Goal: Task Accomplishment & Management: Use online tool/utility

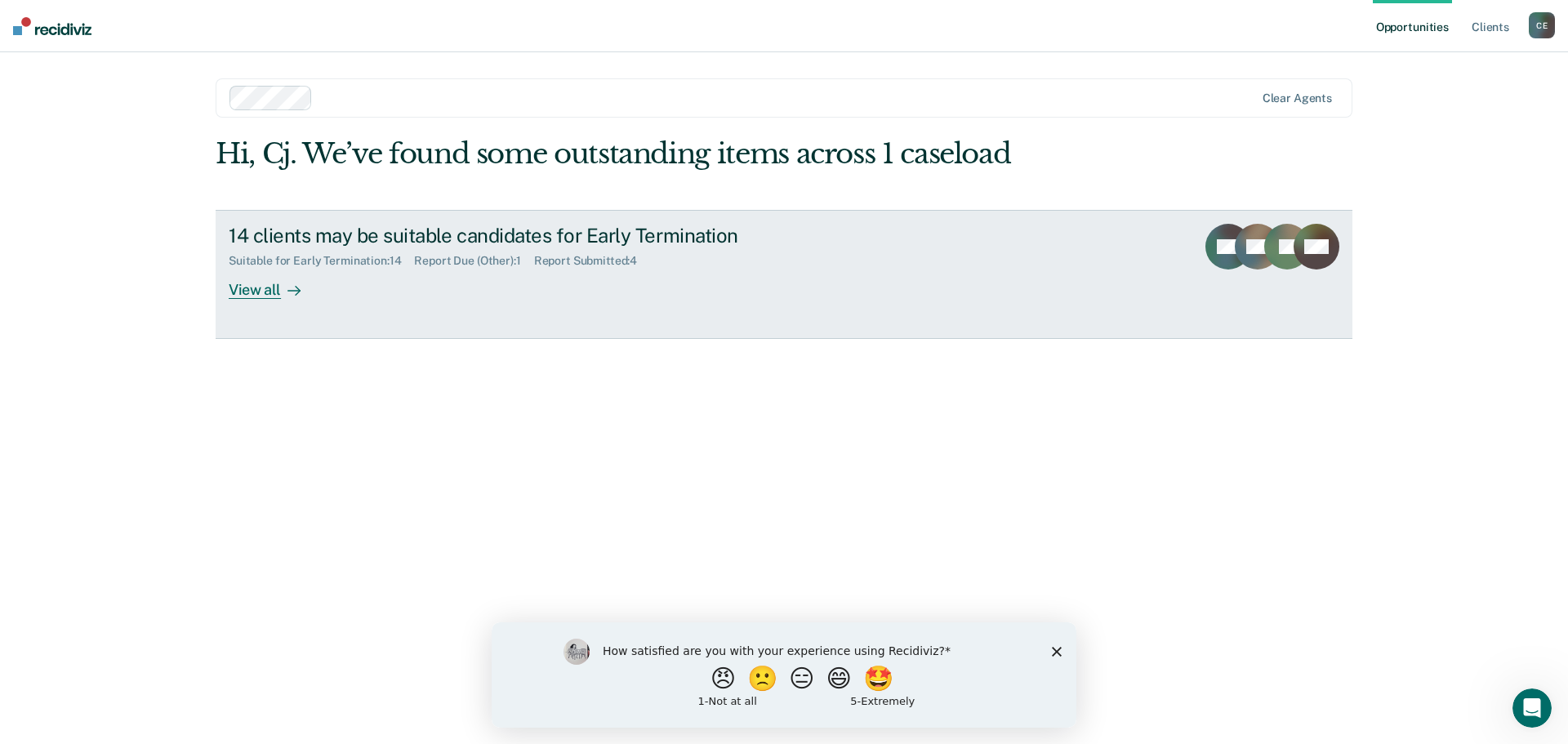
click at [266, 280] on div "View all" at bounding box center [274, 282] width 91 height 32
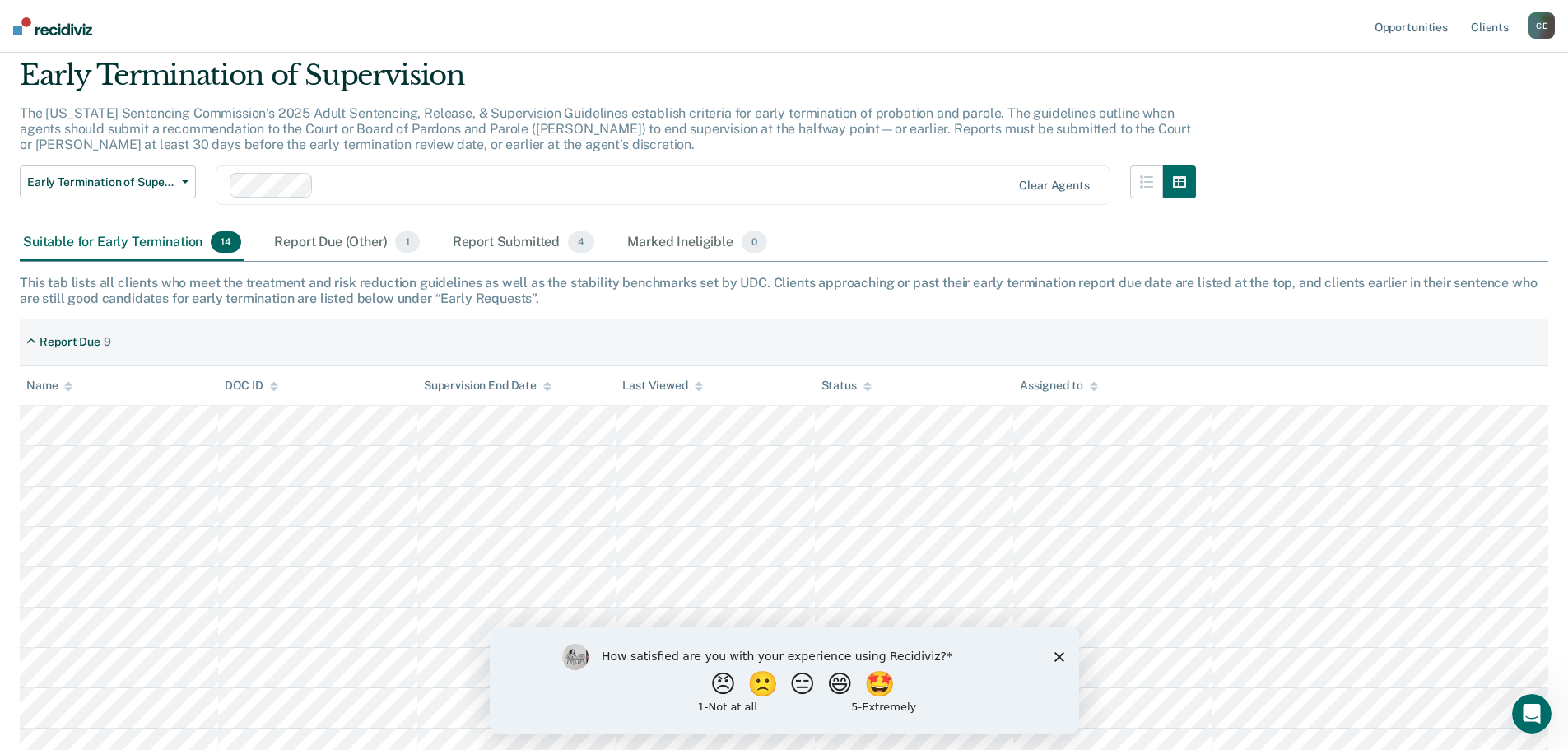
scroll to position [82, 0]
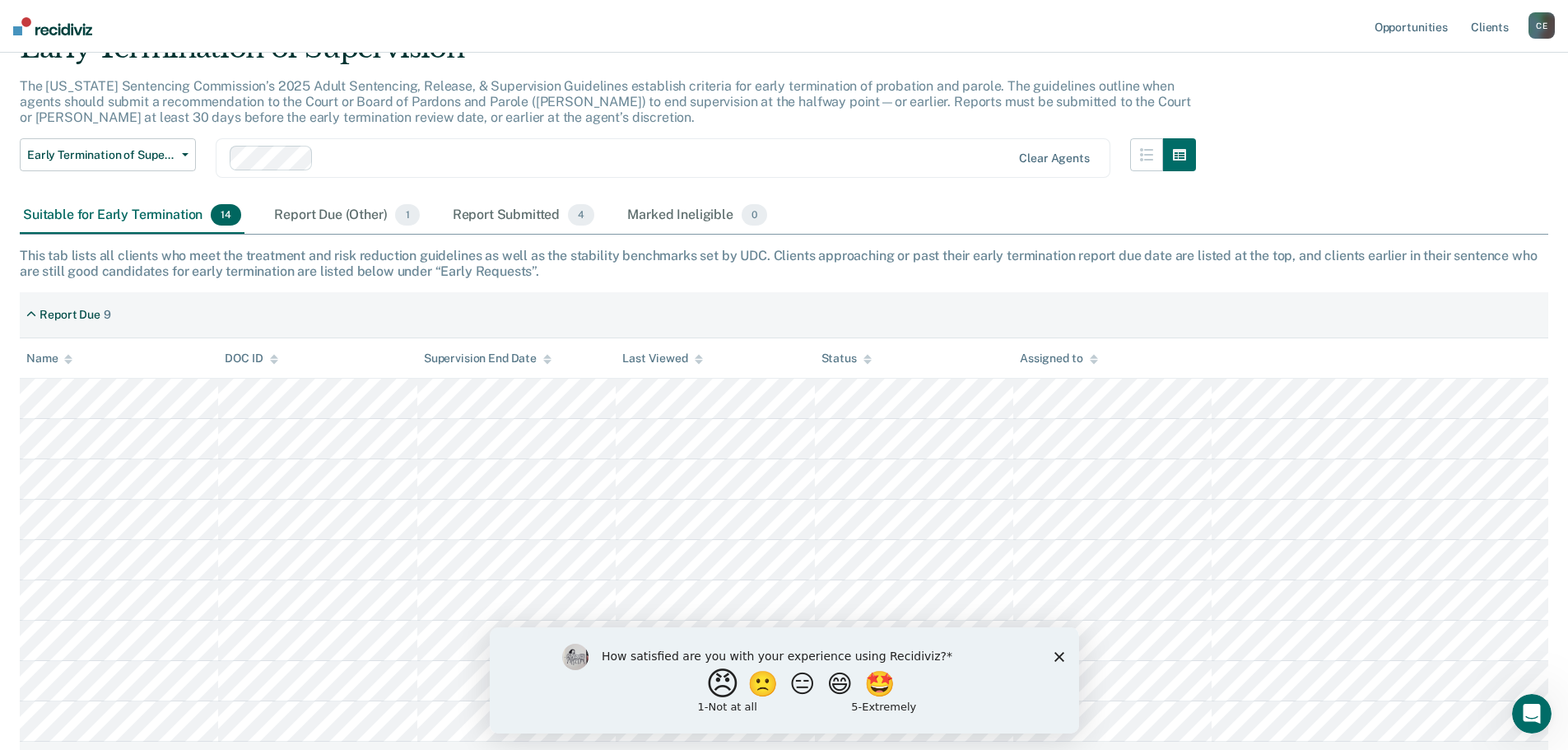
click at [706, 687] on button "😠" at bounding box center [723, 683] width 38 height 33
click at [1054, 665] on icon "Close survey" at bounding box center [1058, 663] width 10 height 10
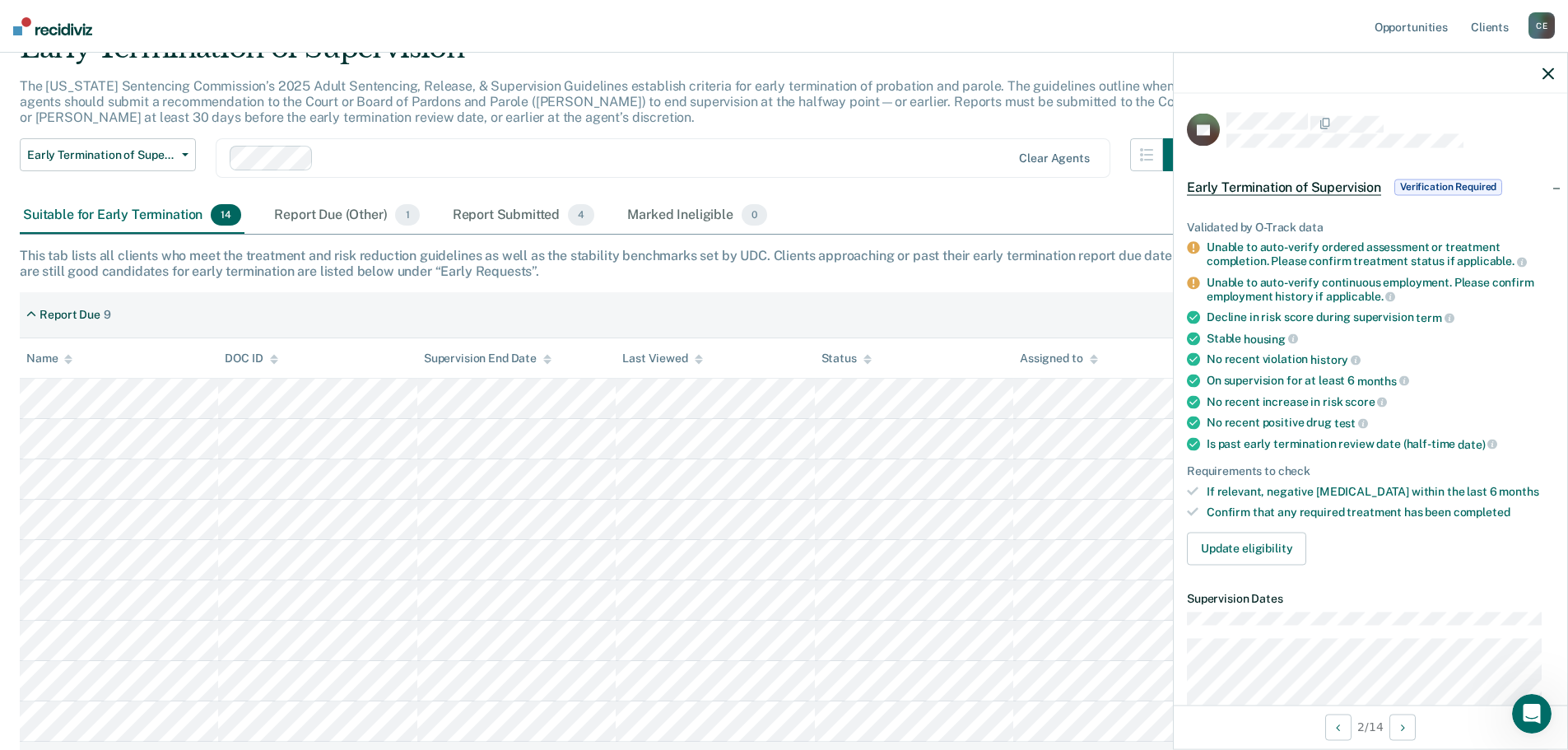
scroll to position [0, 0]
click at [1265, 552] on button "Update eligibility" at bounding box center [1246, 549] width 119 height 33
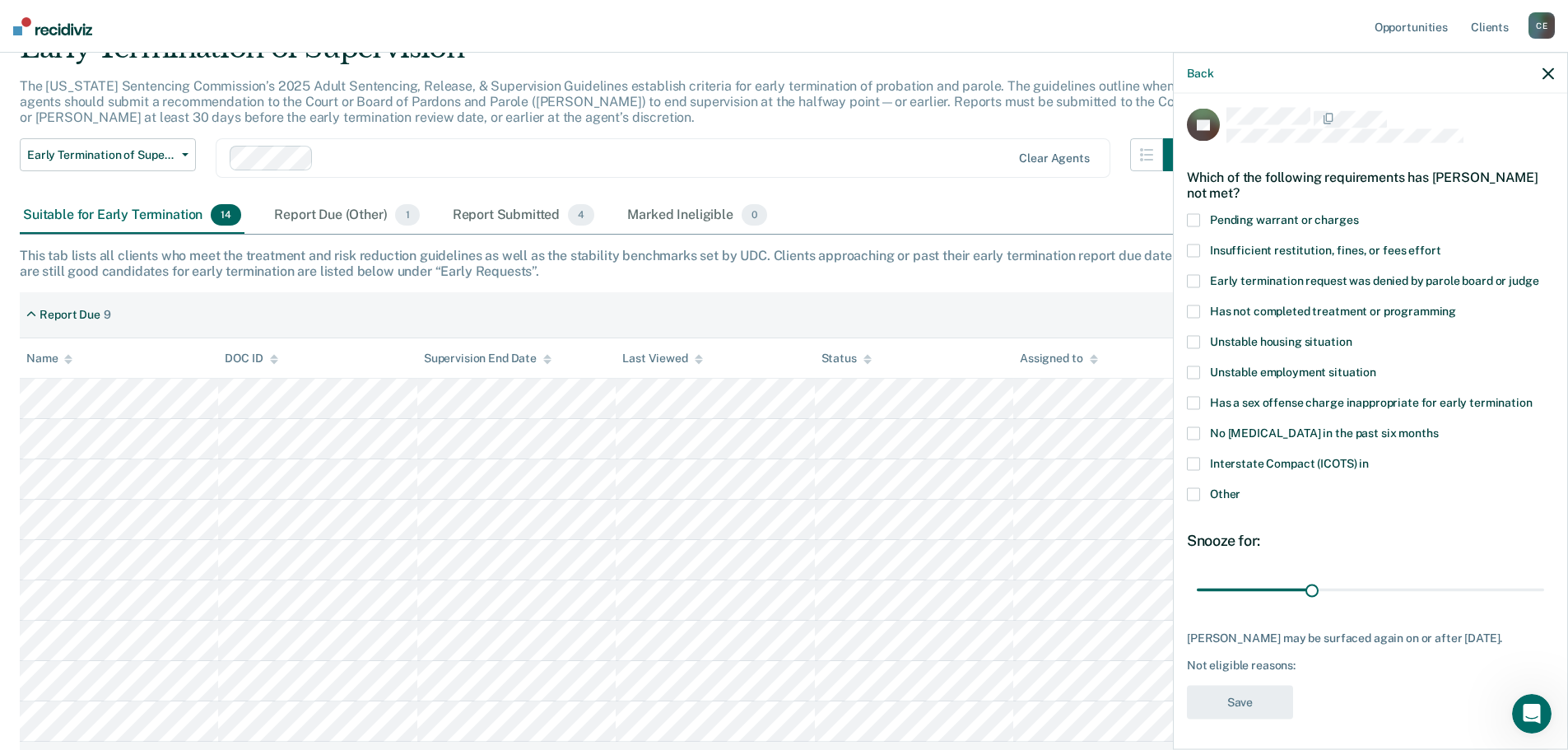
scroll to position [6, 0]
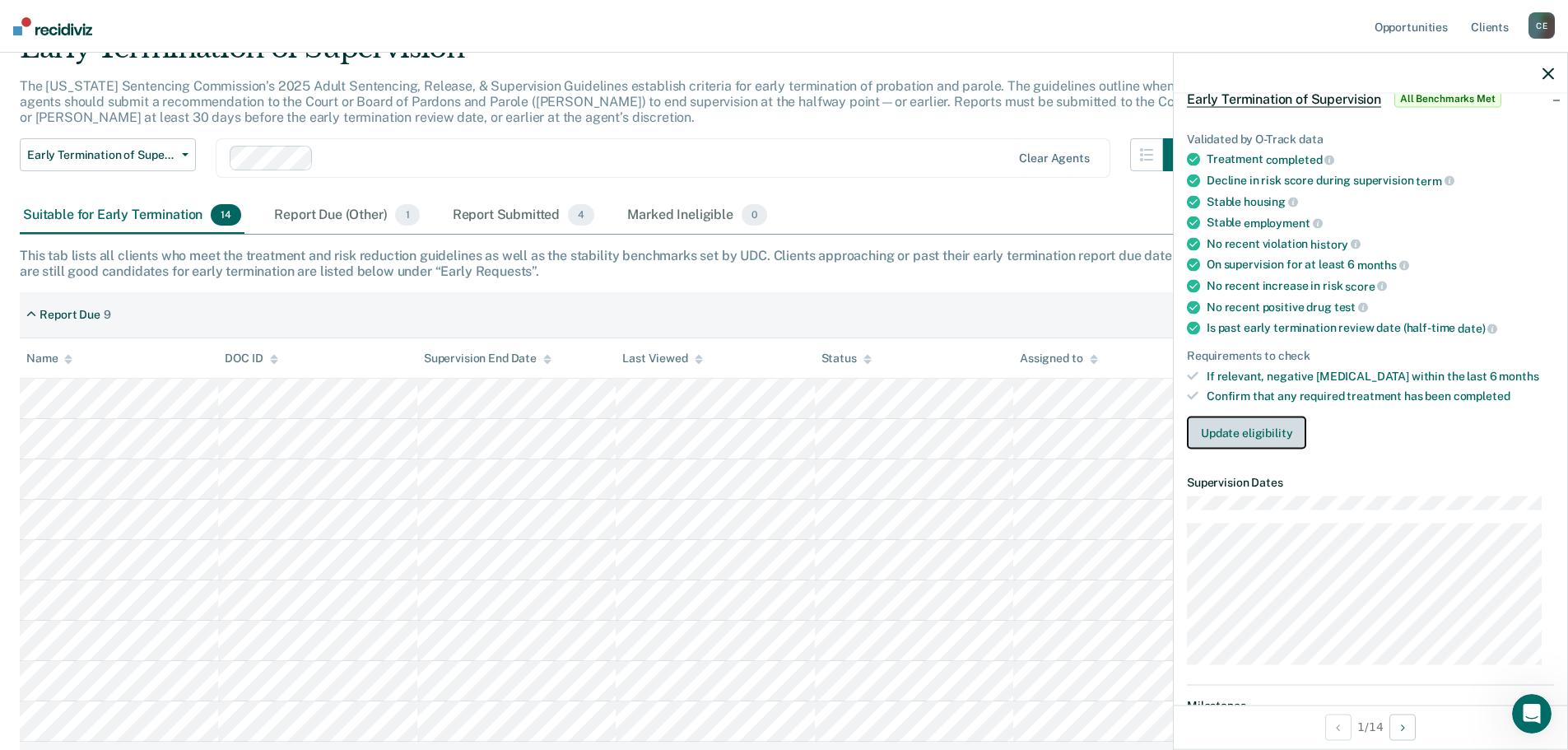
click at [1252, 425] on button "Update eligibility" at bounding box center [1246, 433] width 119 height 33
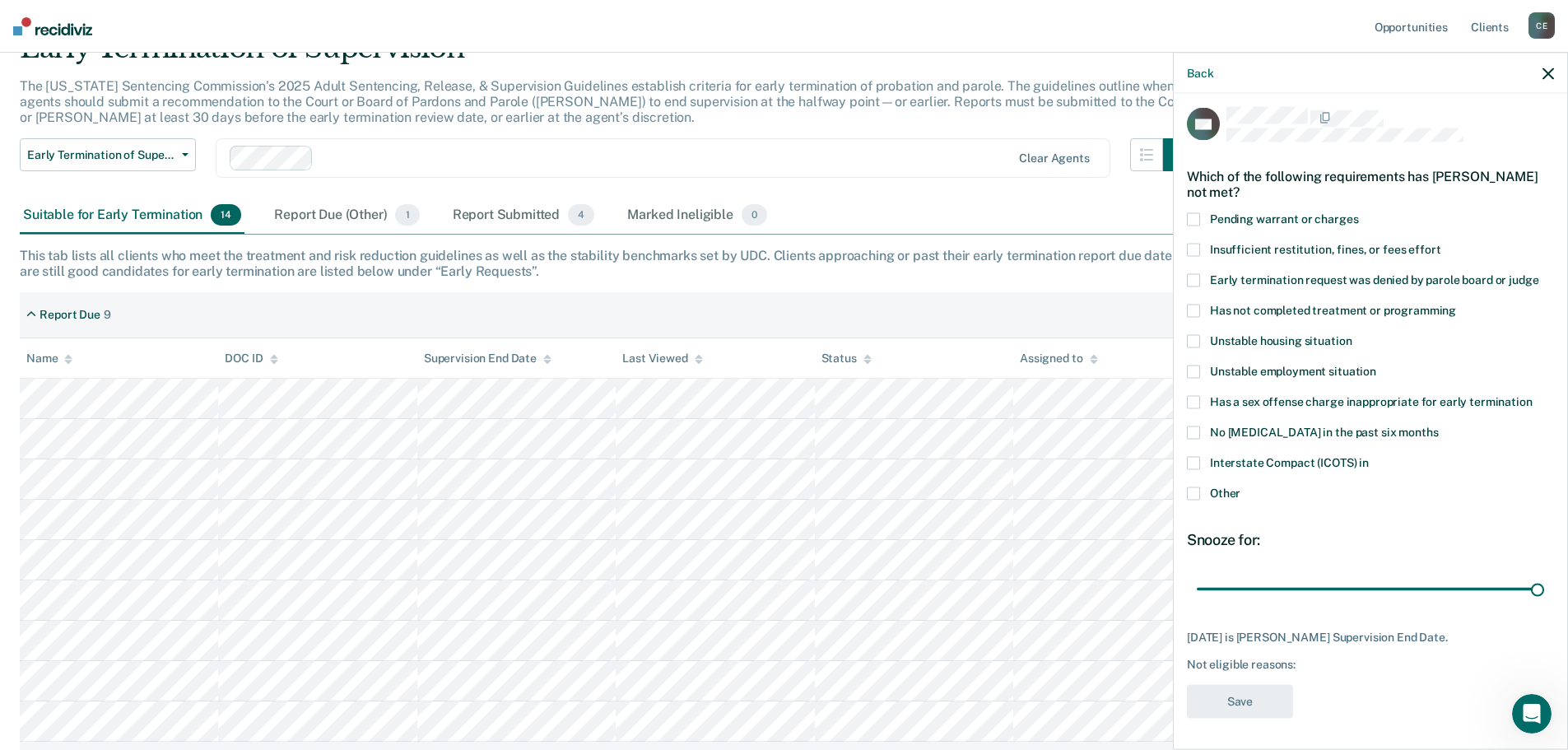
click at [1201, 464] on label "Interstate Compact (ICOTS) in" at bounding box center [1370, 464] width 367 height 17
click at [1369, 456] on input "Interstate Compact (ICOTS) in" at bounding box center [1369, 456] width 0 height 0
click at [1222, 700] on button "Save" at bounding box center [1240, 701] width 106 height 34
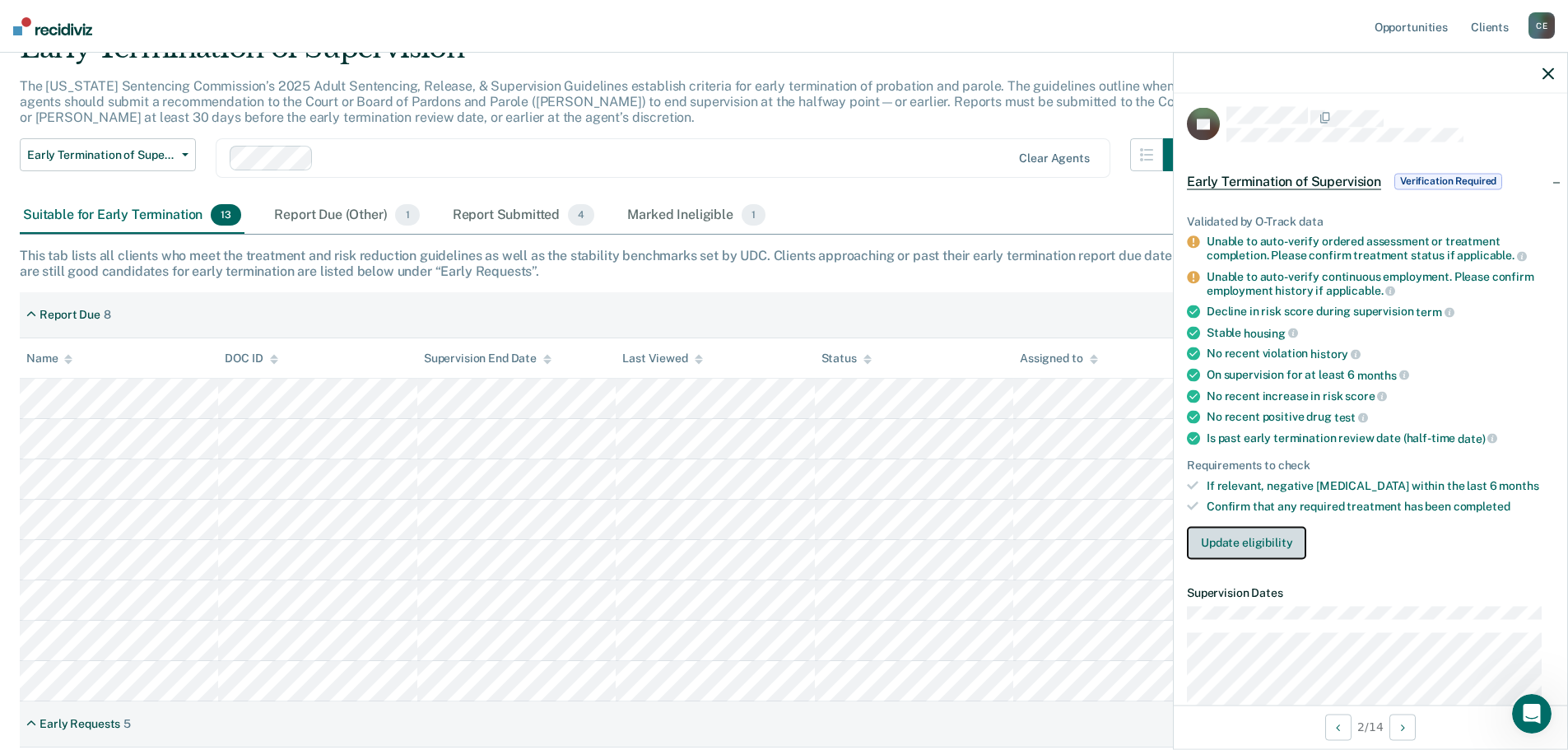
click at [1268, 545] on button "Update eligibility" at bounding box center [1246, 543] width 119 height 33
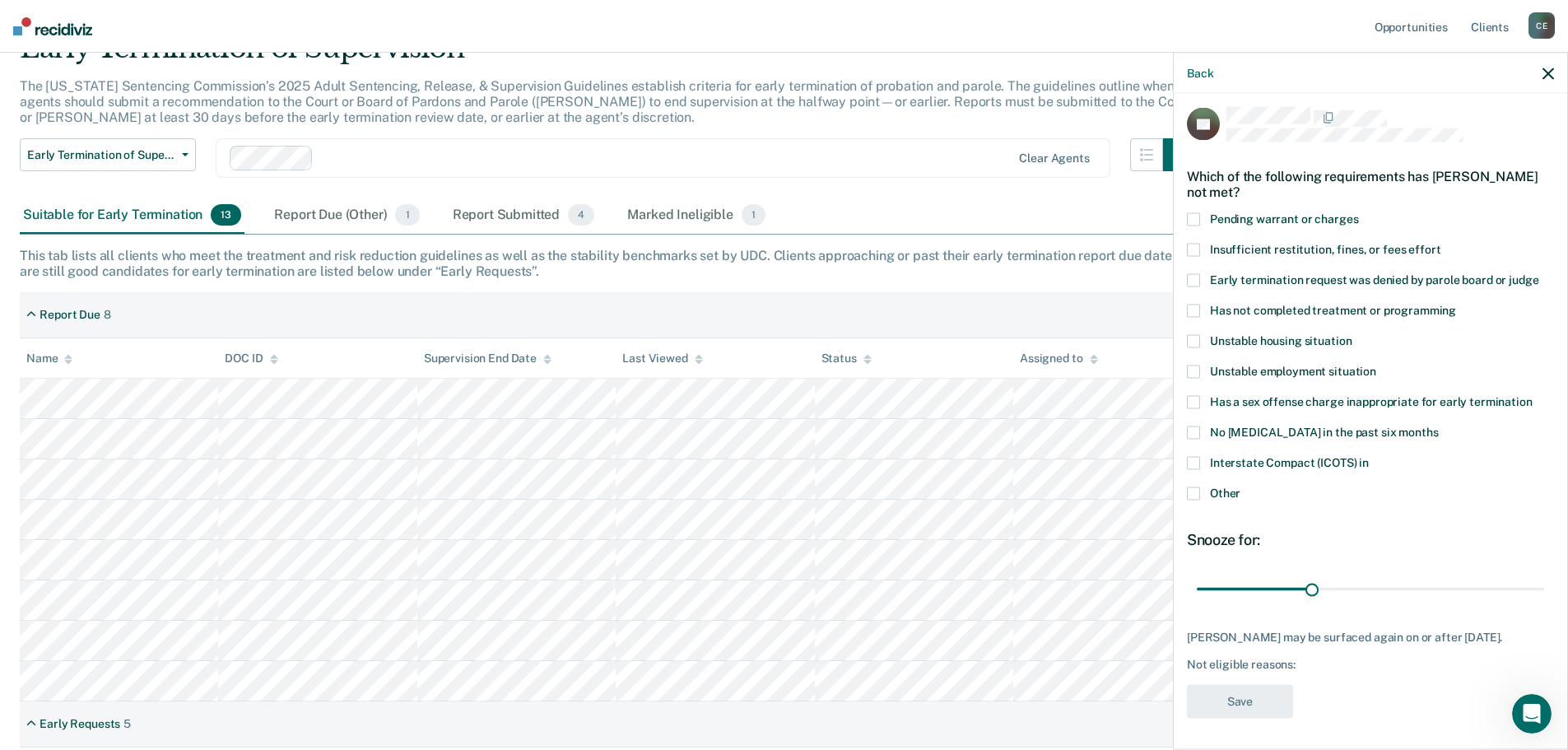
click at [1319, 309] on span "Has not completed treatment or programming" at bounding box center [1333, 309] width 246 height 13
click at [1456, 304] on input "Has not completed treatment or programming" at bounding box center [1456, 304] width 0 height 0
click at [1235, 703] on button "Save" at bounding box center [1240, 701] width 106 height 34
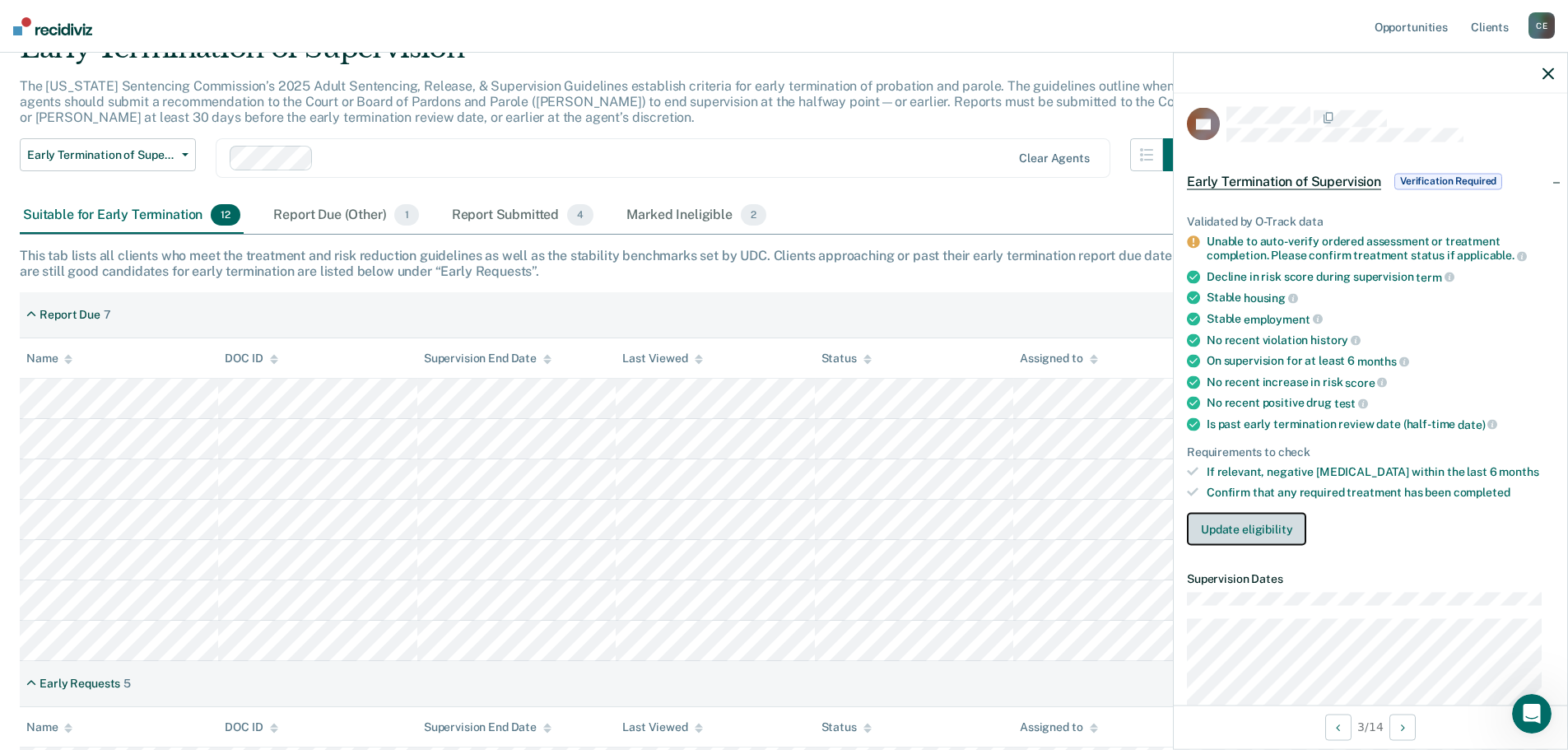
click at [1266, 529] on button "Update eligibility" at bounding box center [1246, 528] width 119 height 33
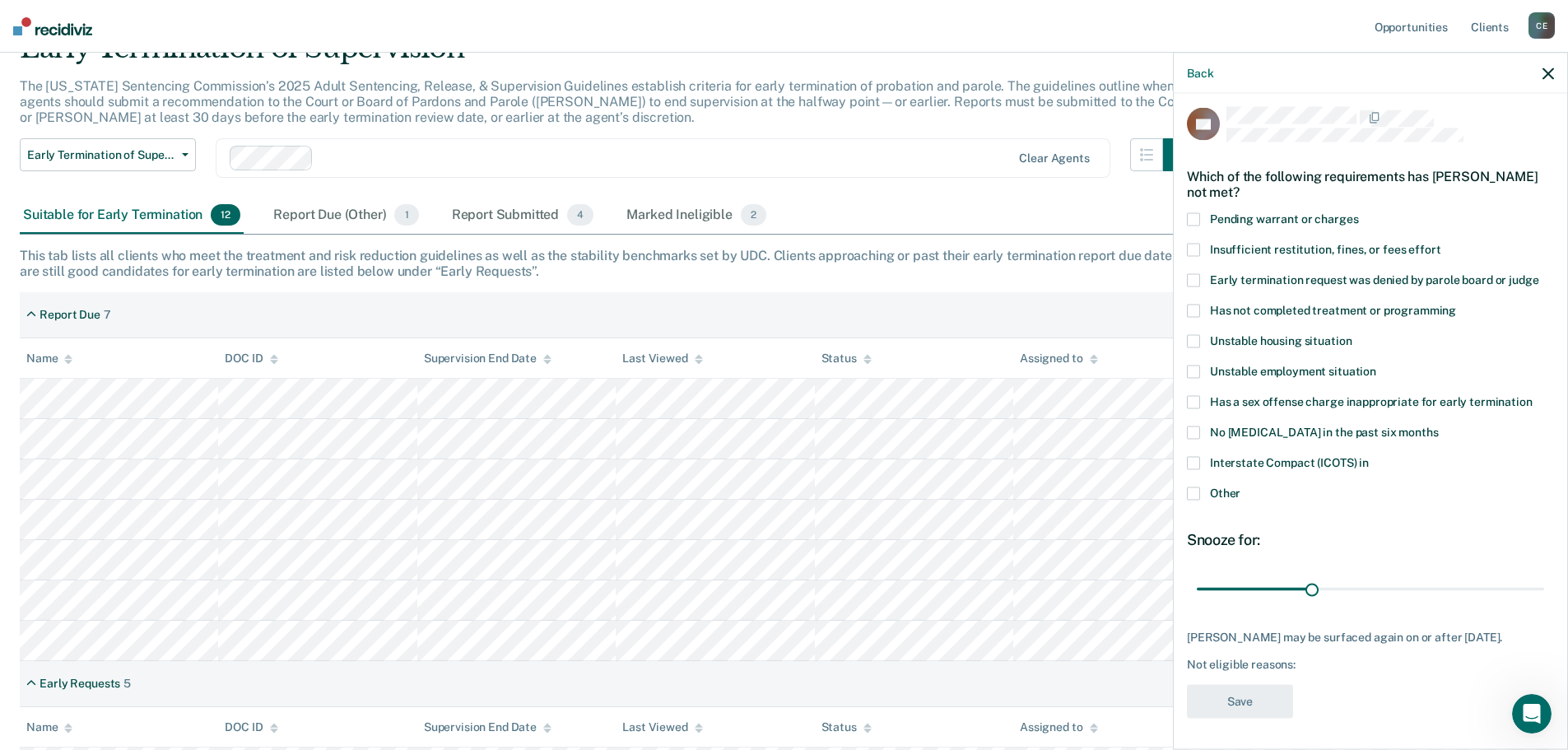
click at [1195, 315] on span at bounding box center [1193, 310] width 13 height 13
click at [1456, 304] on input "Has not completed treatment or programming" at bounding box center [1456, 304] width 0 height 0
click at [1241, 718] on button "Save" at bounding box center [1240, 701] width 106 height 34
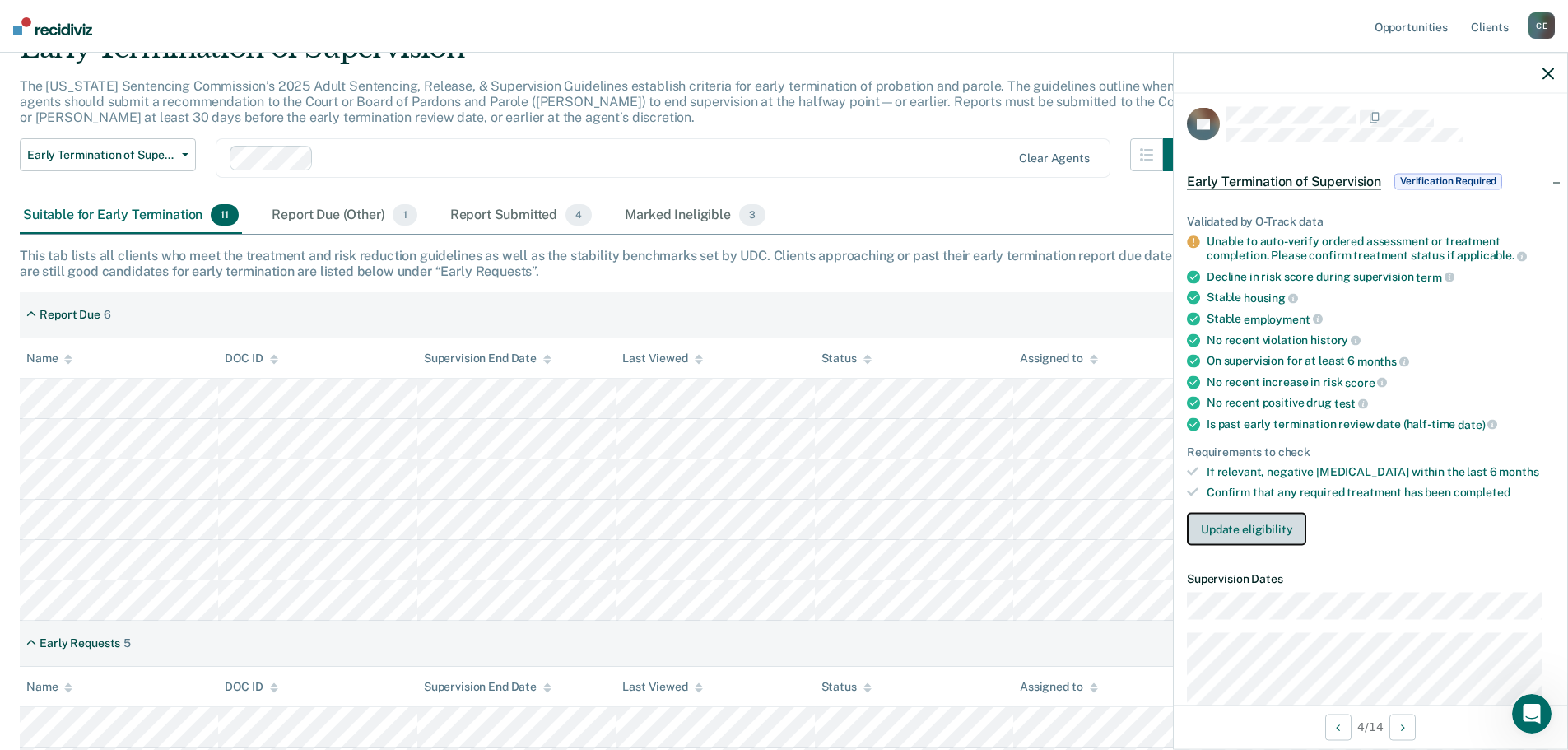
click at [1257, 528] on button "Update eligibility" at bounding box center [1246, 528] width 119 height 33
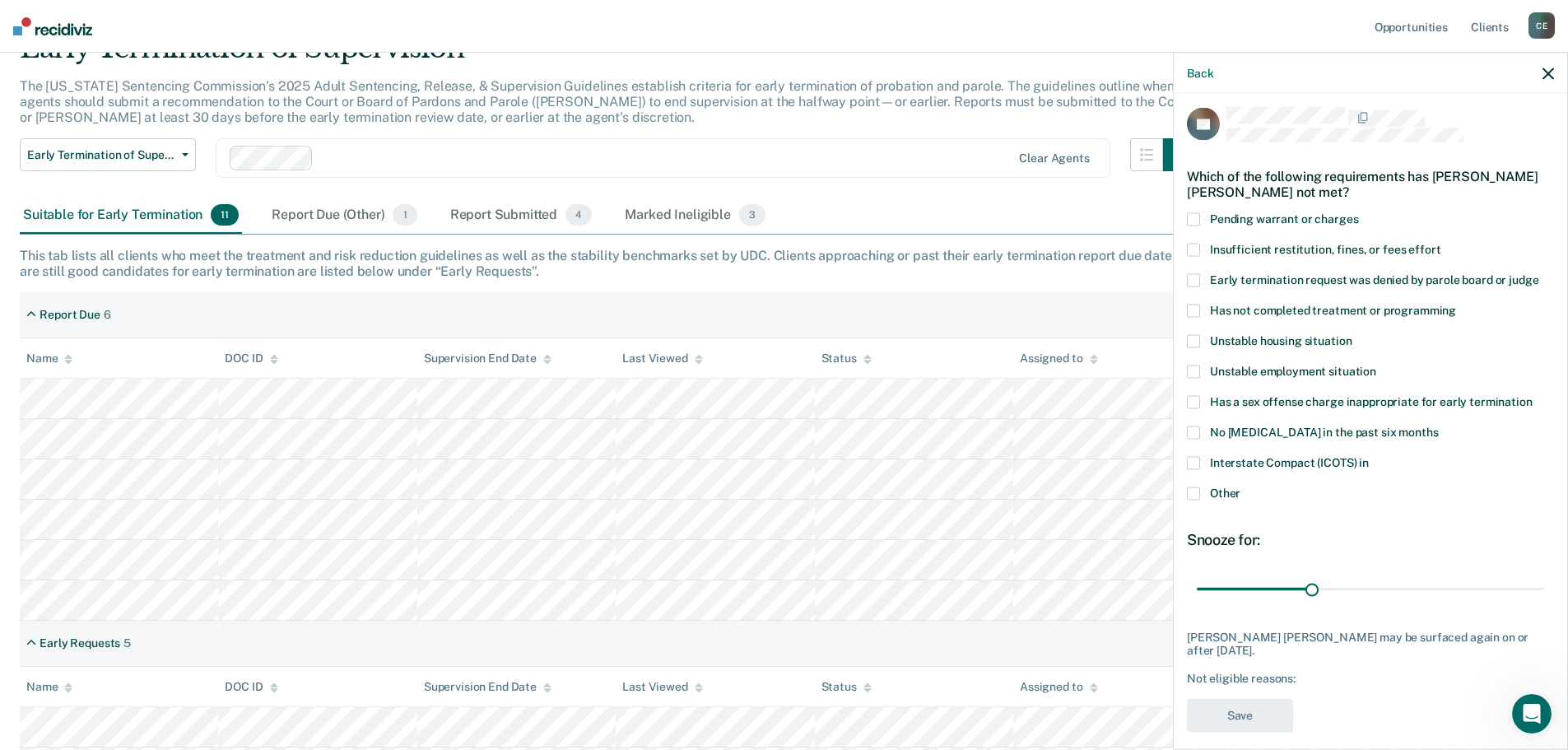
click at [1202, 279] on label "Early termination request was denied by parole board or judge" at bounding box center [1370, 282] width 367 height 17
click at [1538, 274] on input "Early termination request was denied by parole board or judge" at bounding box center [1538, 274] width 0 height 0
click at [1202, 279] on label "Early termination request was denied by parole board or judge" at bounding box center [1370, 282] width 367 height 17
click at [1538, 274] on input "Early termination request was denied by parole board or judge" at bounding box center [1538, 274] width 0 height 0
click at [1199, 311] on span at bounding box center [1193, 310] width 13 height 13
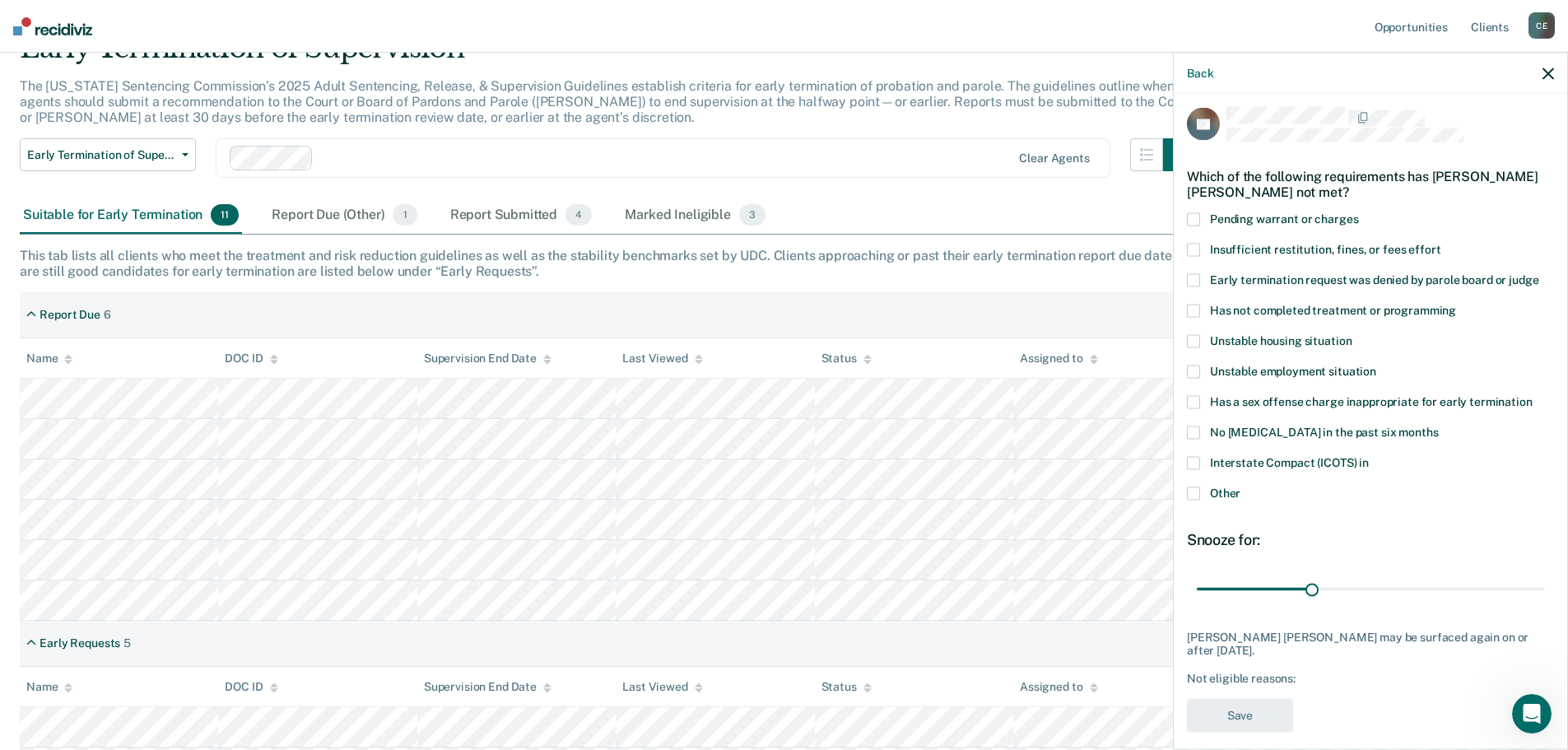
click at [1456, 304] on input "Has not completed treatment or programming" at bounding box center [1456, 304] width 0 height 0
click at [1243, 714] on button "Save" at bounding box center [1240, 714] width 106 height 34
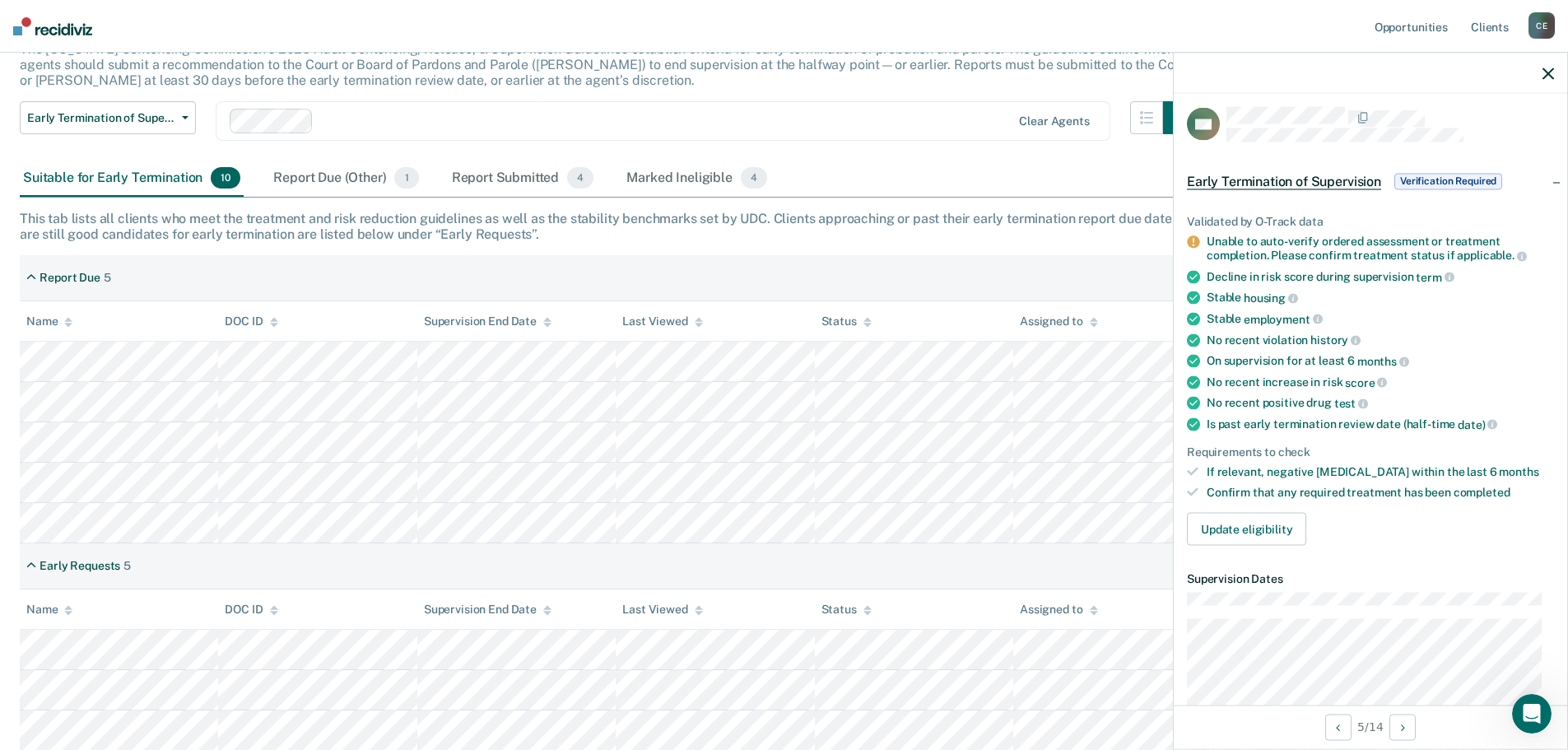
scroll to position [0, 0]
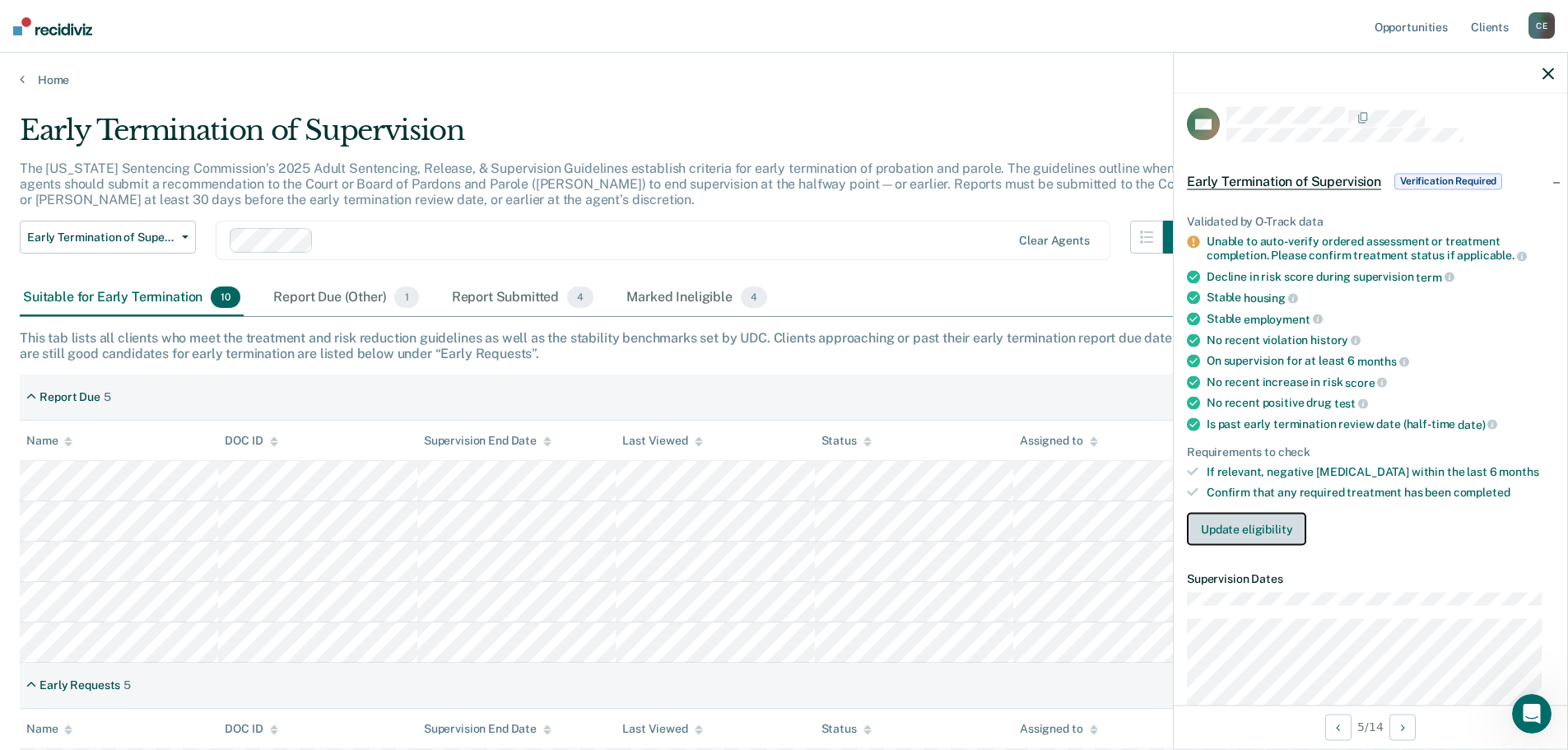
click at [1256, 532] on button "Update eligibility" at bounding box center [1246, 528] width 119 height 33
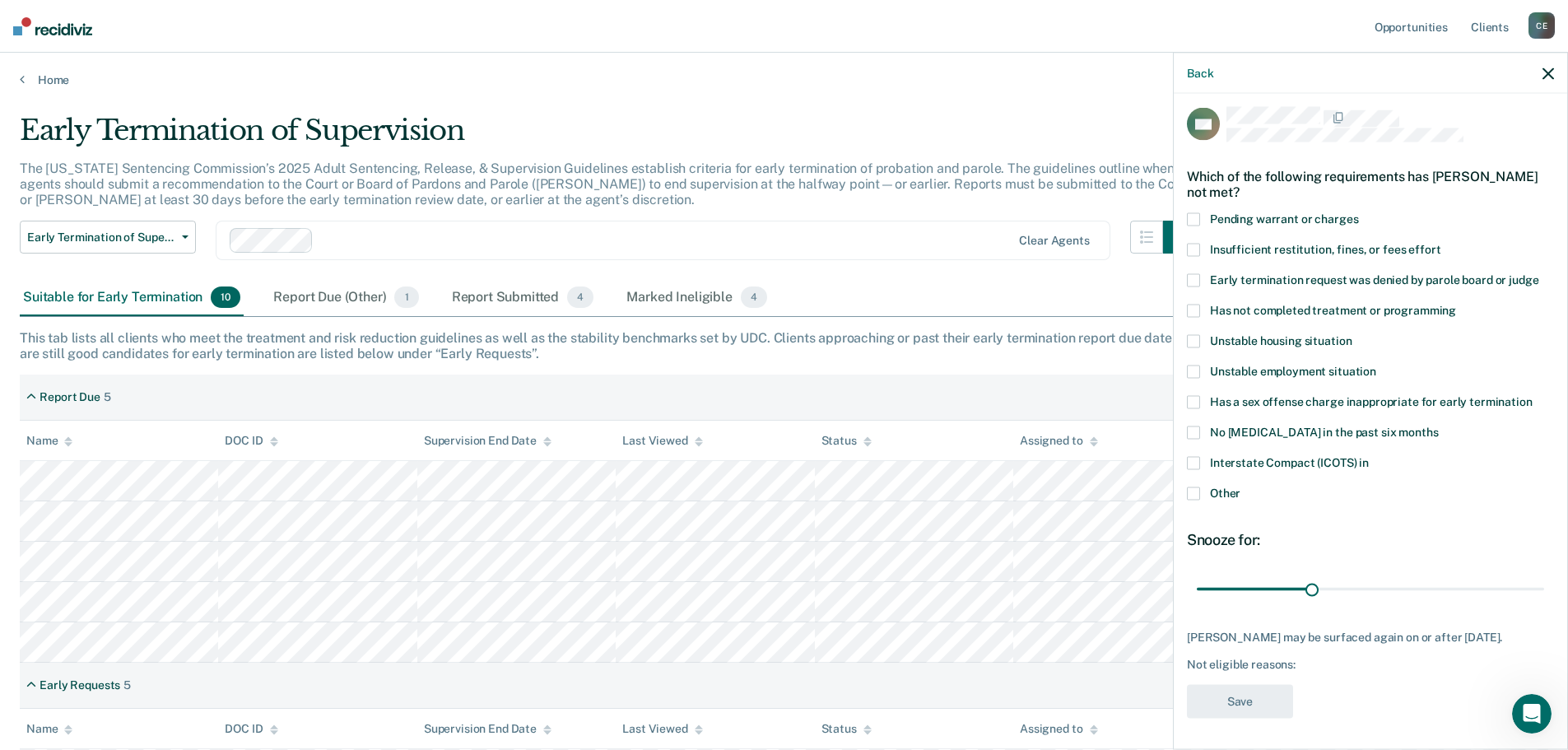
click at [1305, 405] on span "Has a sex offense charge inappropriate for early termination" at bounding box center [1371, 401] width 323 height 13
click at [1532, 395] on input "Has a sex offense charge inappropriate for early termination" at bounding box center [1532, 395] width 0 height 0
click at [1311, 307] on span "Has not completed treatment or programming" at bounding box center [1333, 309] width 246 height 13
click at [1456, 304] on input "Has not completed treatment or programming" at bounding box center [1456, 304] width 0 height 0
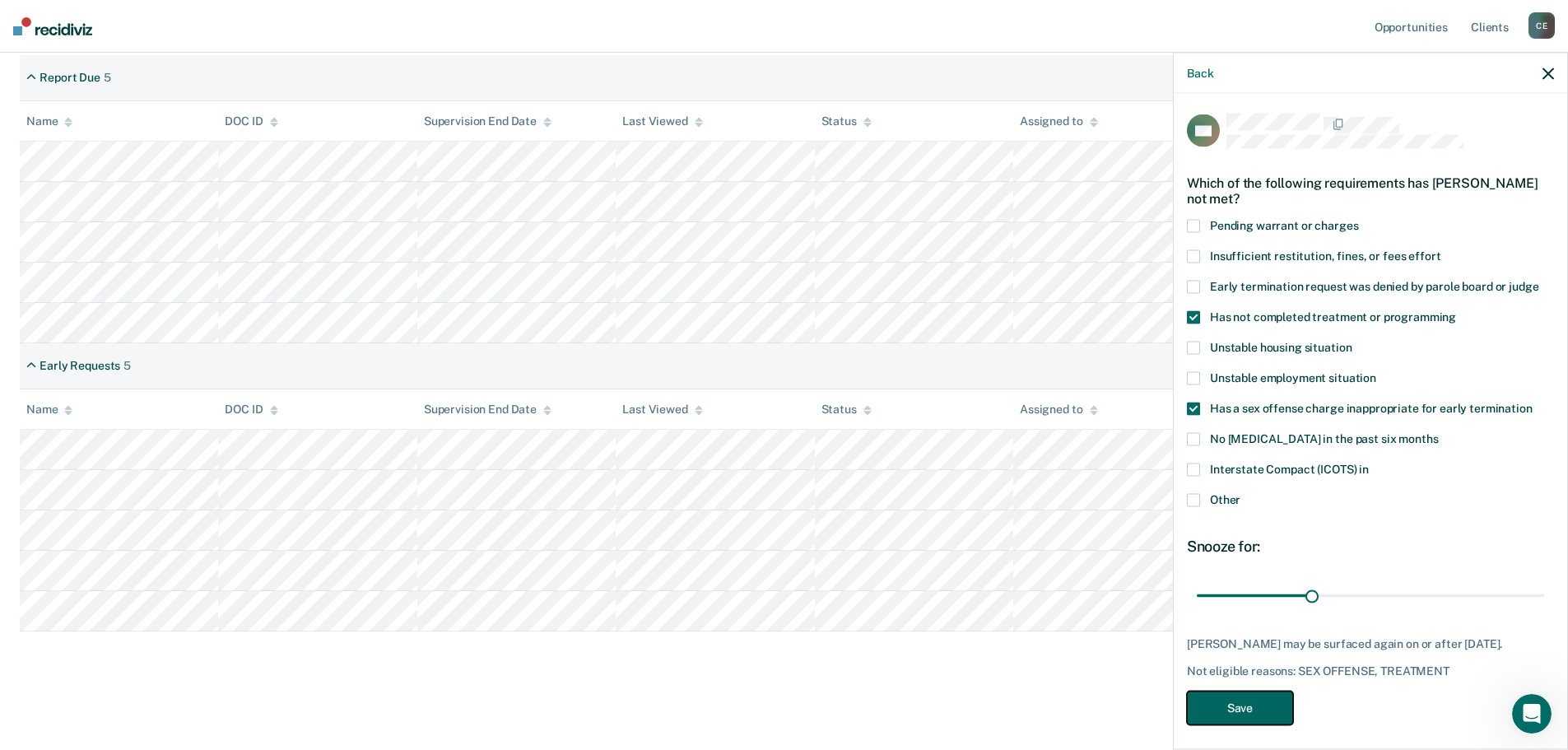
click at [1260, 714] on button "Save" at bounding box center [1240, 707] width 106 height 34
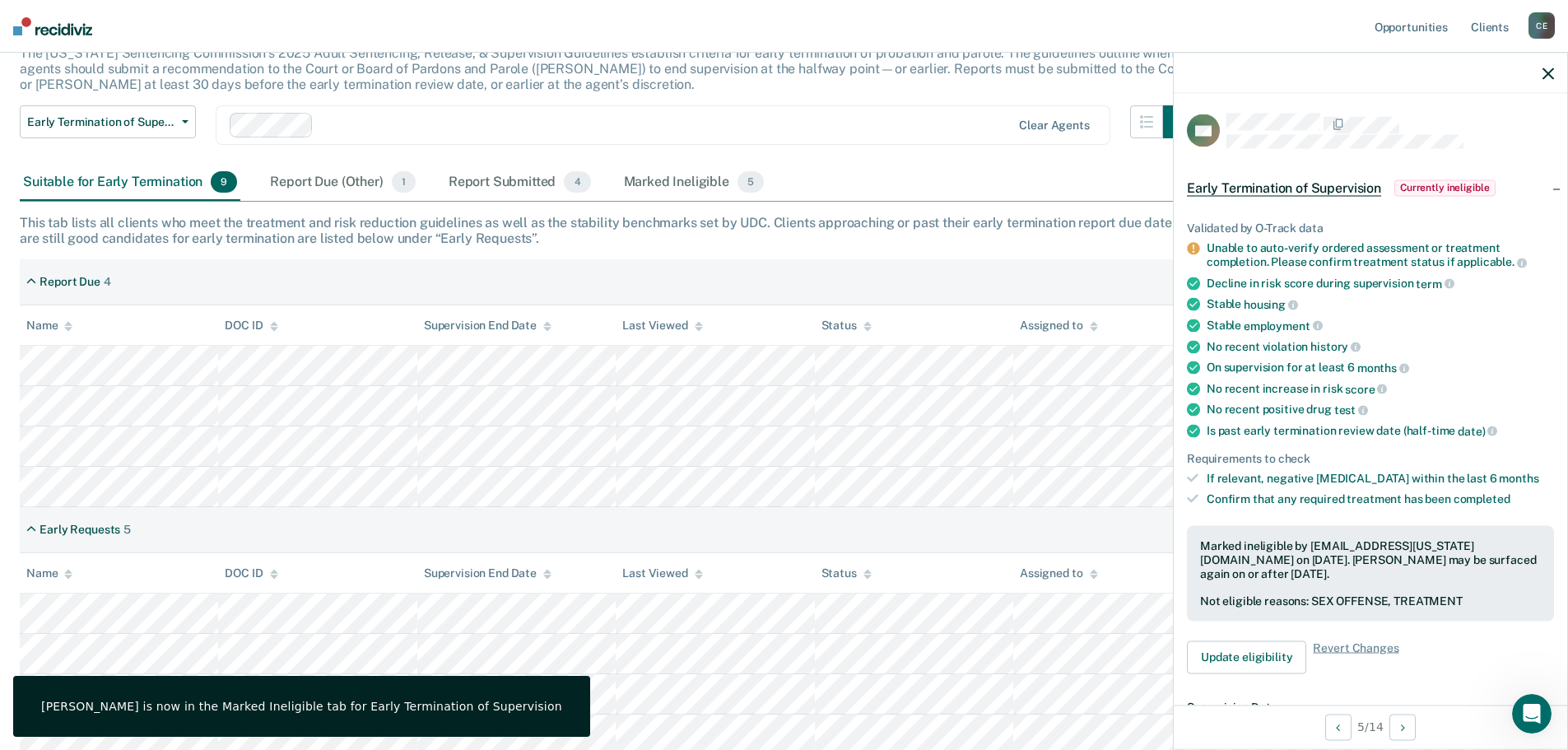
scroll to position [114, 0]
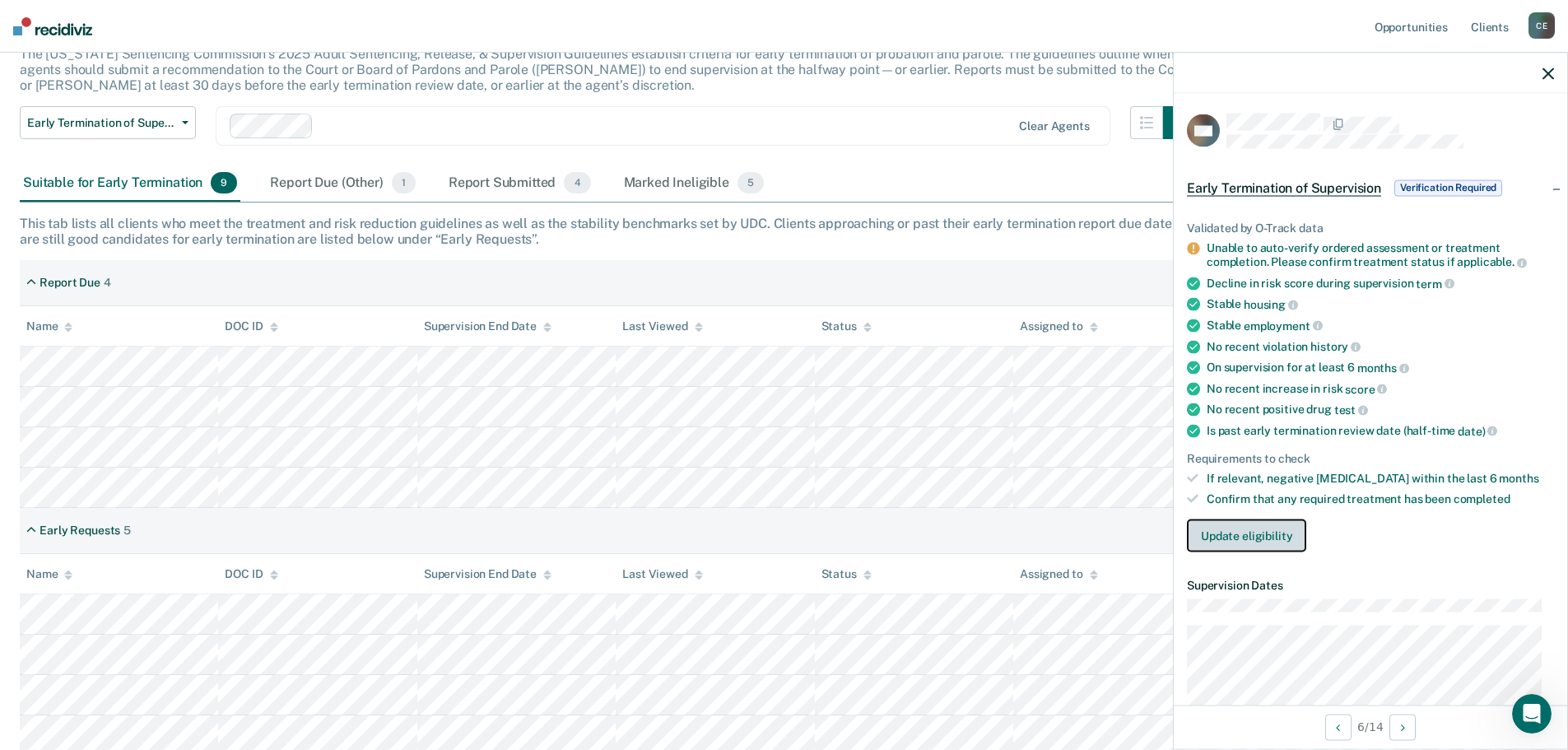
click at [1284, 543] on button "Update eligibility" at bounding box center [1246, 535] width 119 height 33
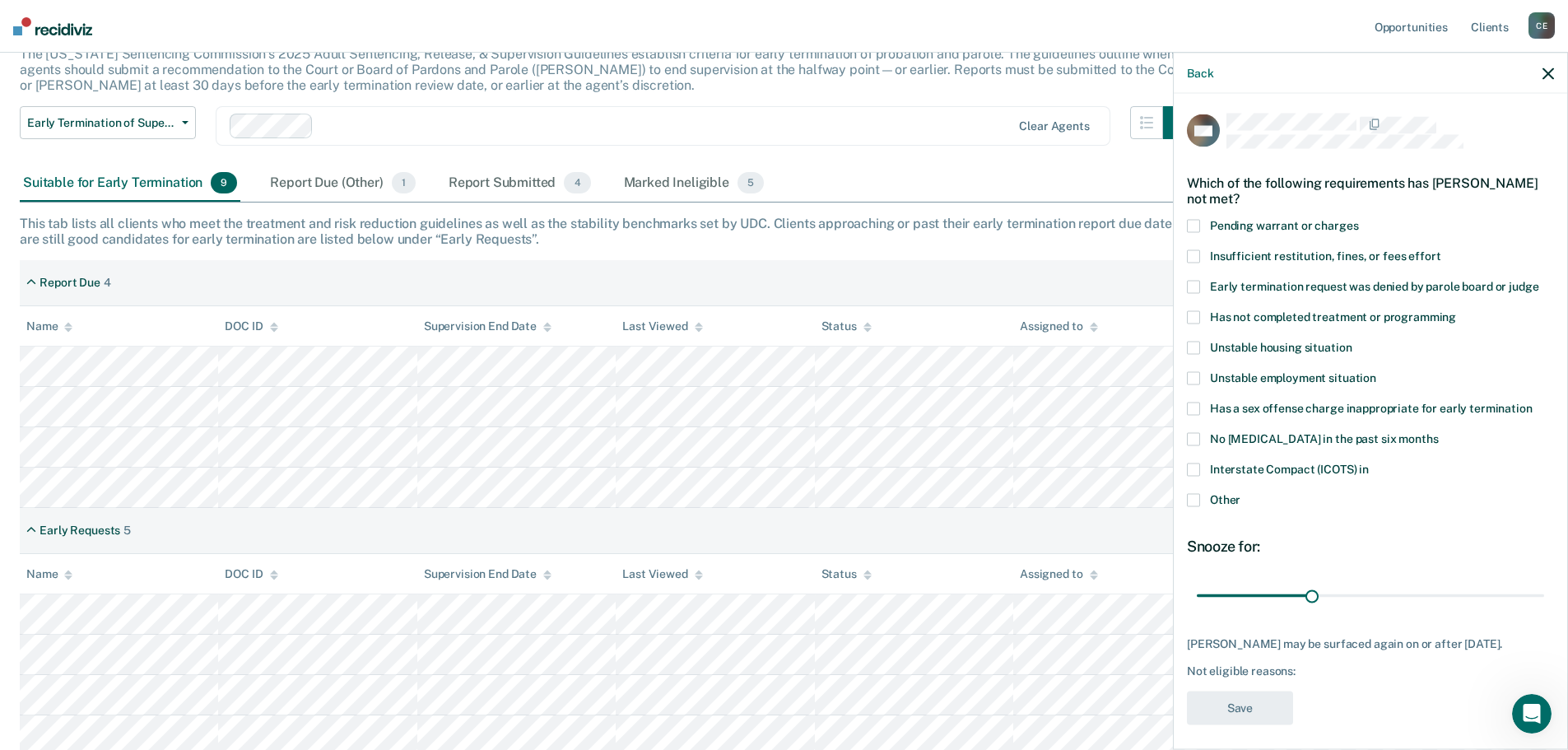
click at [1212, 320] on span "Has not completed treatment or programming" at bounding box center [1333, 316] width 246 height 13
click at [1456, 310] on input "Has not completed treatment or programming" at bounding box center [1456, 310] width 0 height 0
click at [1247, 724] on button "Save" at bounding box center [1240, 707] width 106 height 34
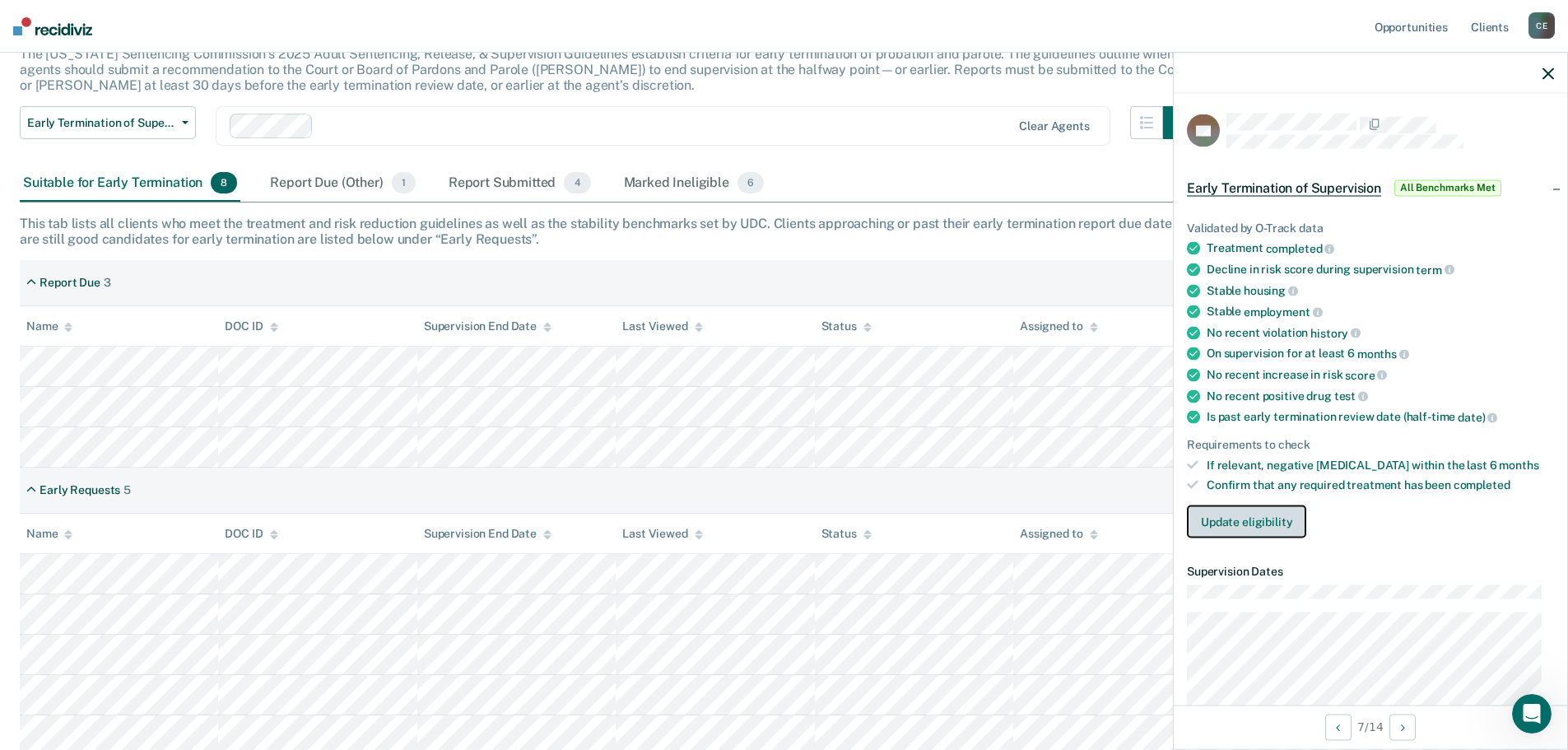
click at [1249, 522] on button "Update eligibility" at bounding box center [1246, 522] width 119 height 33
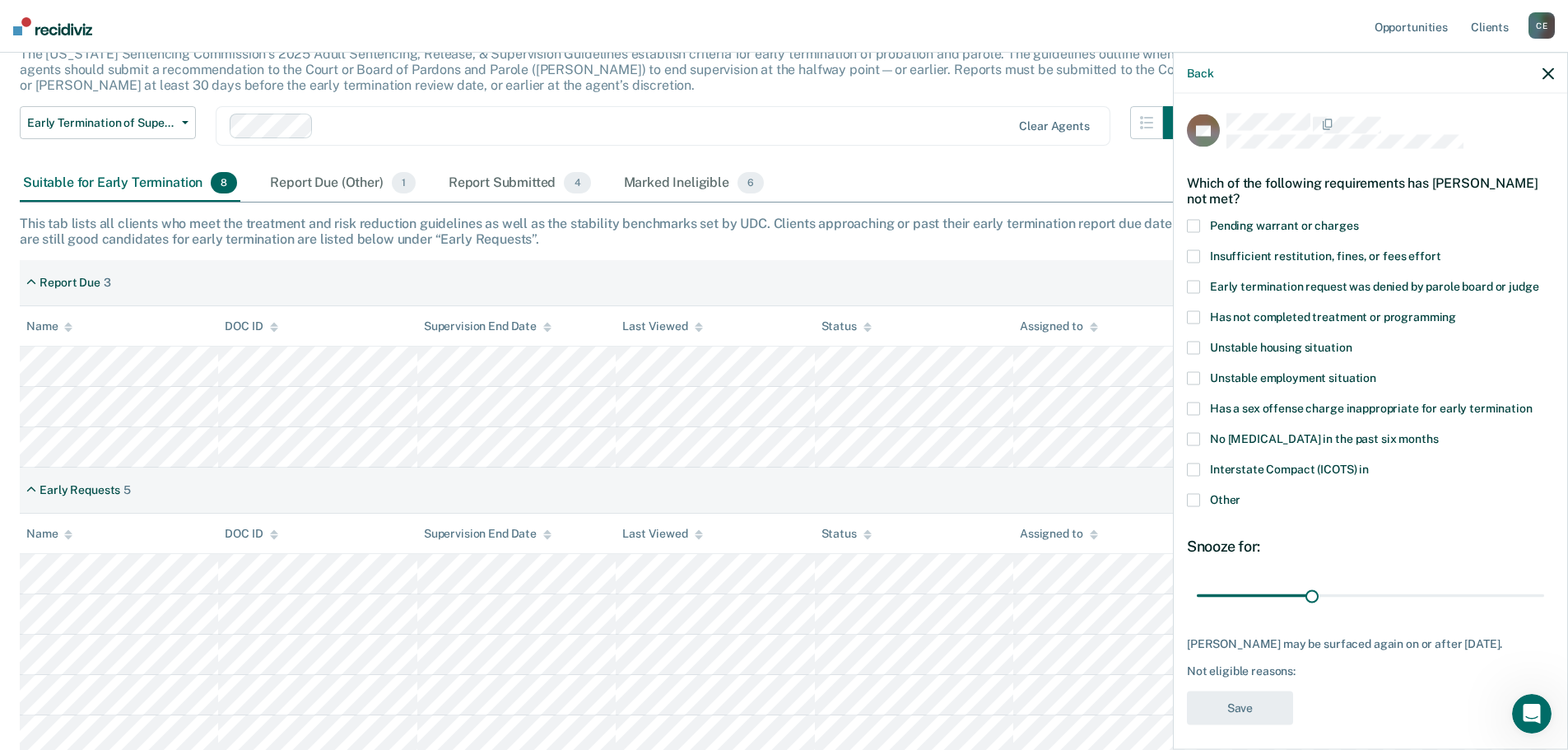
click at [1199, 410] on span at bounding box center [1193, 408] width 13 height 13
click at [1532, 401] on input "Has a sex offense charge inappropriate for early termination" at bounding box center [1532, 401] width 0 height 0
click at [1239, 706] on button "Save" at bounding box center [1240, 707] width 106 height 34
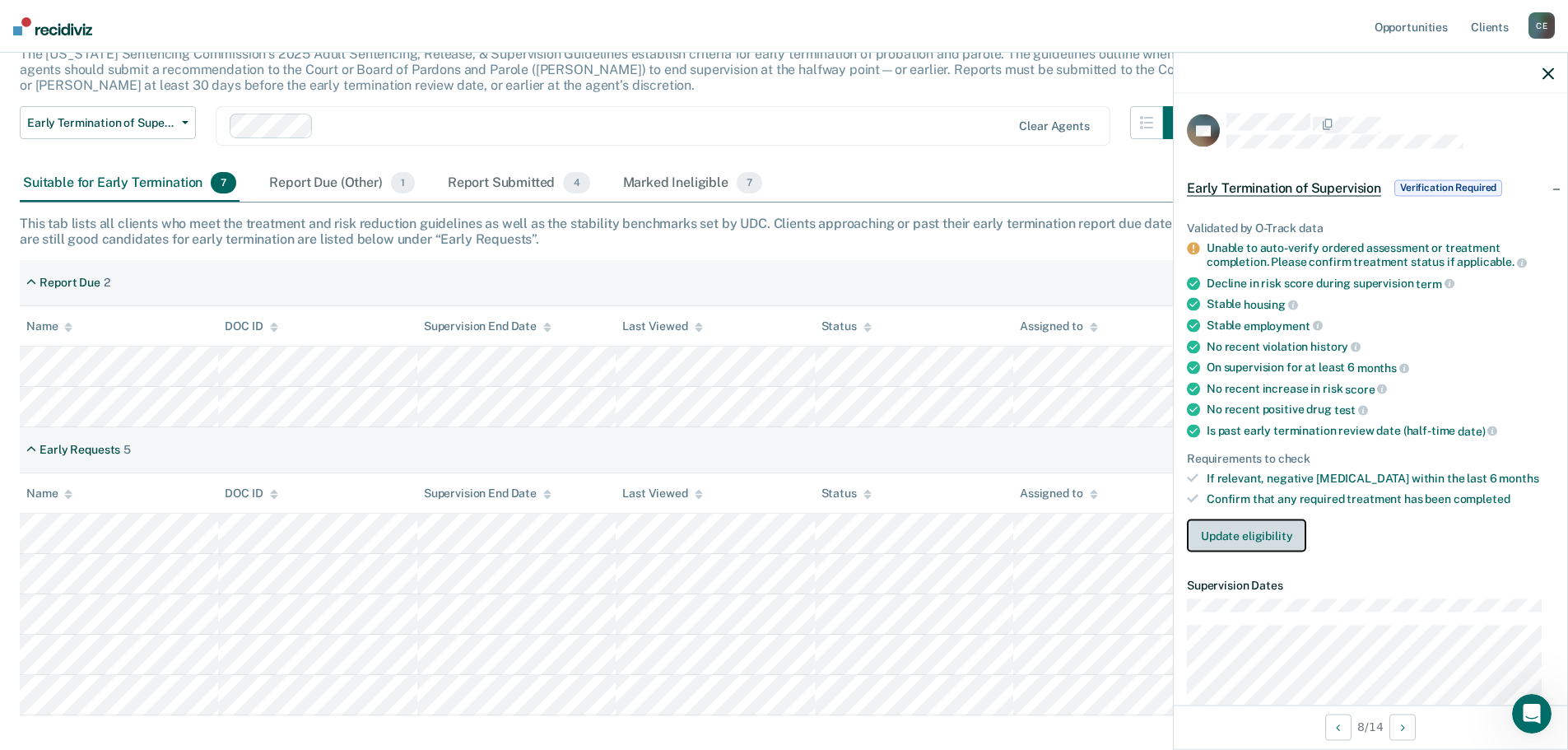
click at [1253, 536] on button "Update eligibility" at bounding box center [1246, 535] width 119 height 33
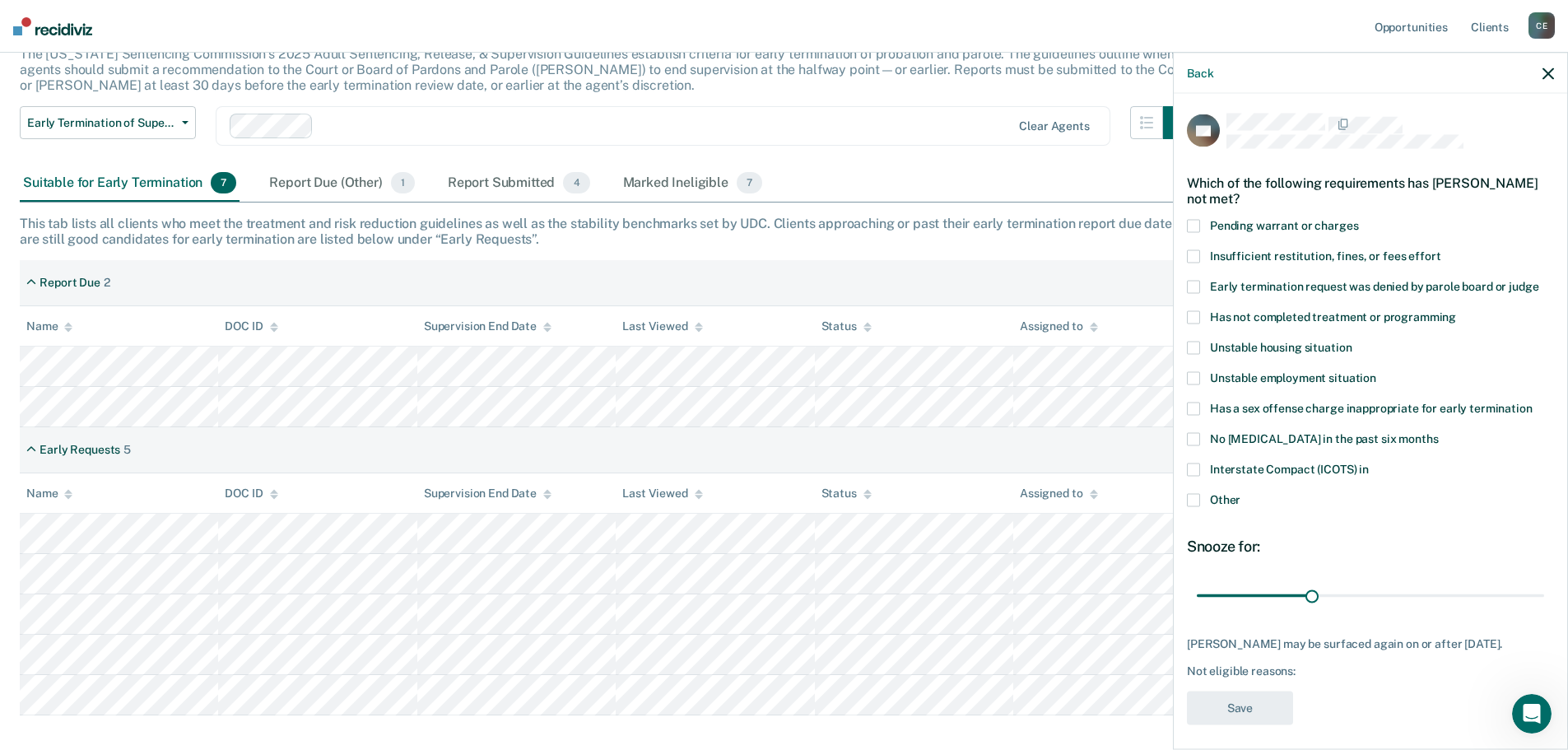
click at [1299, 313] on span "Has not completed treatment or programming" at bounding box center [1333, 316] width 246 height 13
click at [1456, 310] on input "Has not completed treatment or programming" at bounding box center [1456, 310] width 0 height 0
click at [1252, 721] on button "Save" at bounding box center [1240, 707] width 106 height 34
